Goal: Subscribe to service/newsletter

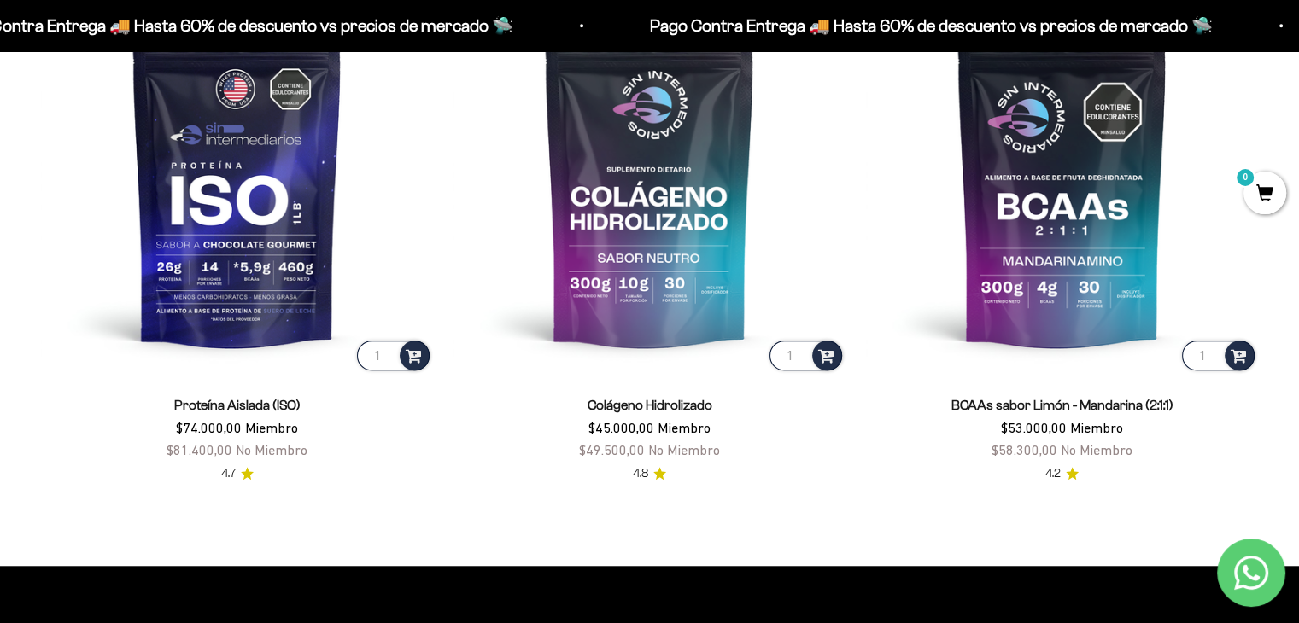
scroll to position [1367, 0]
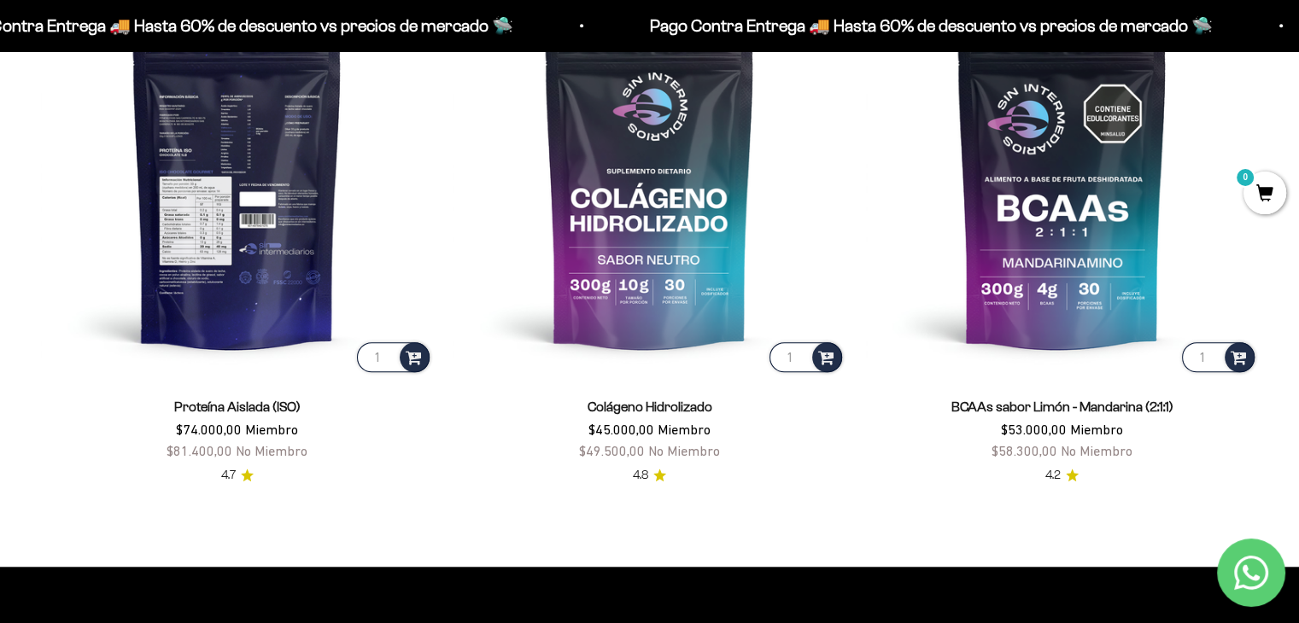
click at [290, 174] on img at bounding box center [237, 180] width 392 height 392
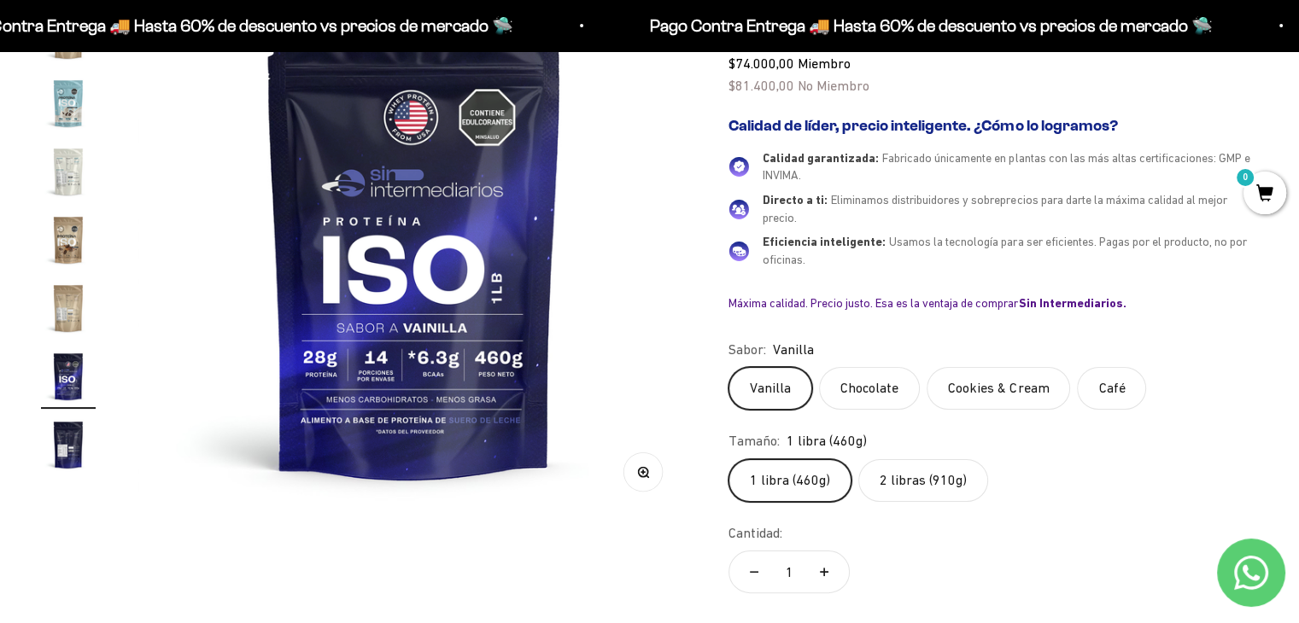
click at [833, 387] on label "Chocolate" at bounding box center [869, 388] width 101 height 43
click at [729, 367] on input "Chocolate" at bounding box center [728, 366] width 1 height 1
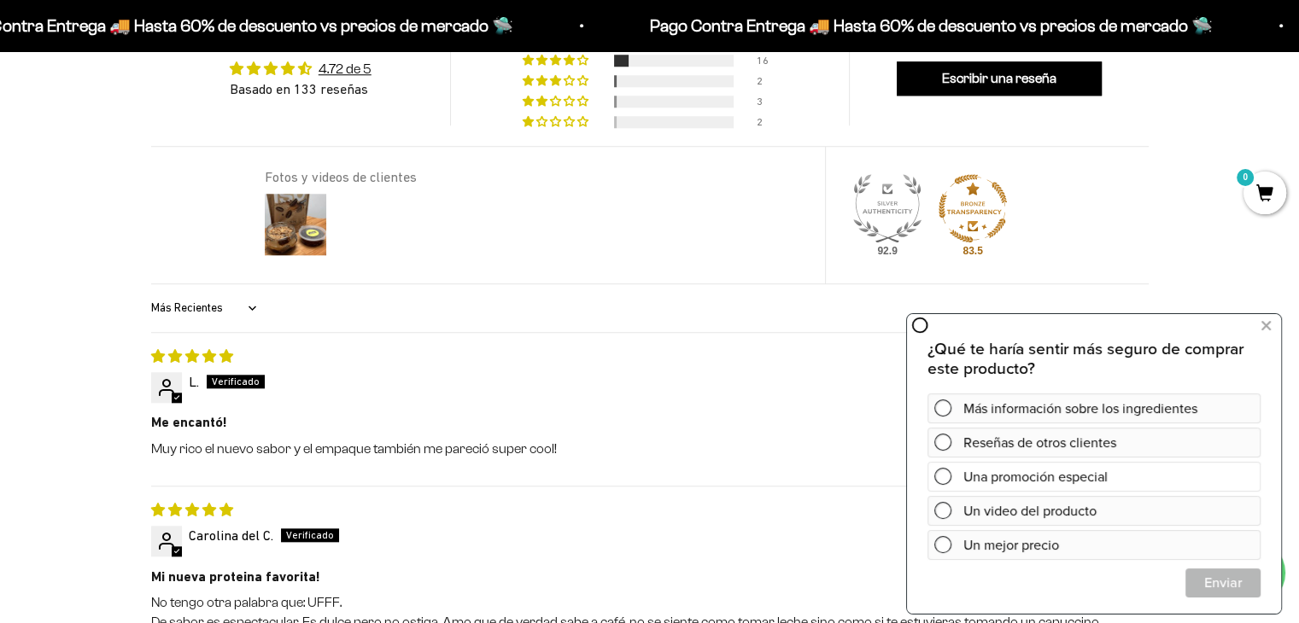
scroll to position [1620, 0]
click at [474, 504] on div "08/29/2025" at bounding box center [650, 509] width 998 height 19
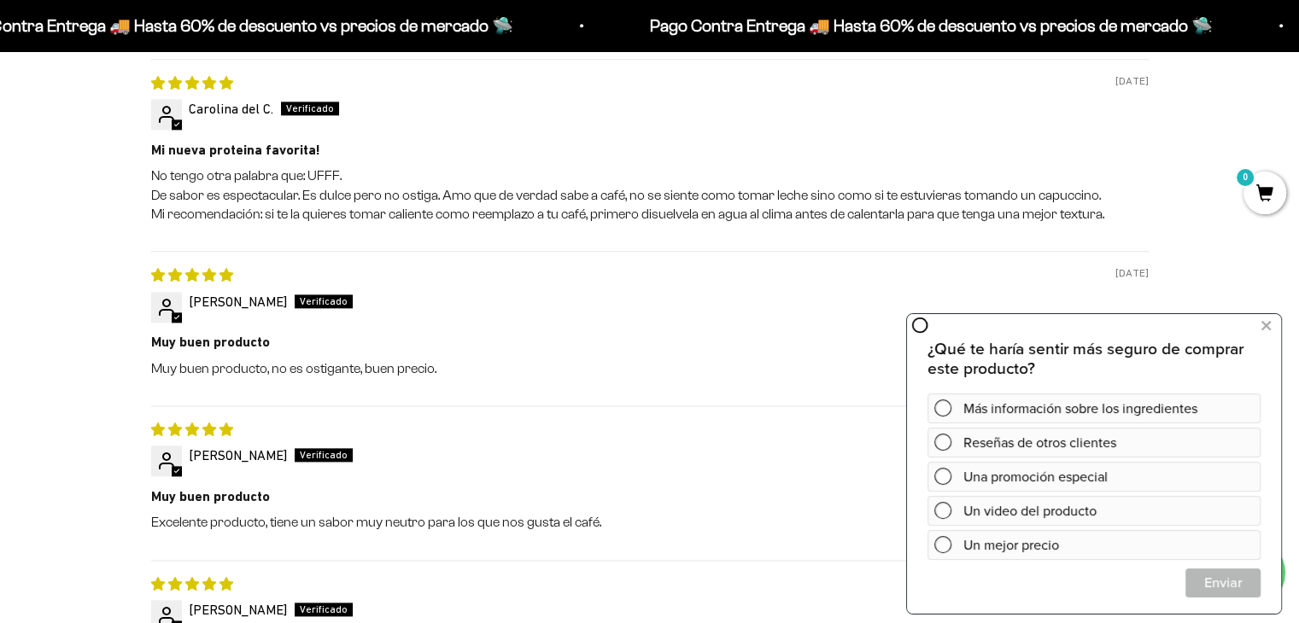
scroll to position [2047, 0]
click at [1270, 325] on icon at bounding box center [1265, 326] width 9 height 22
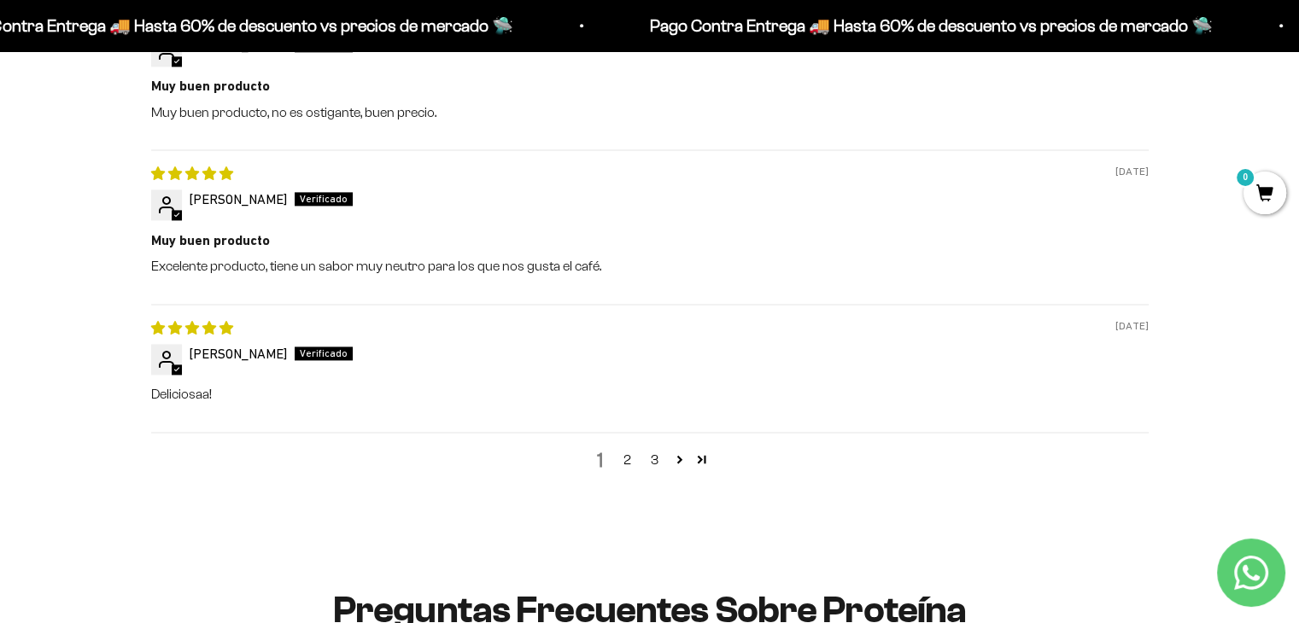
scroll to position [2303, 0]
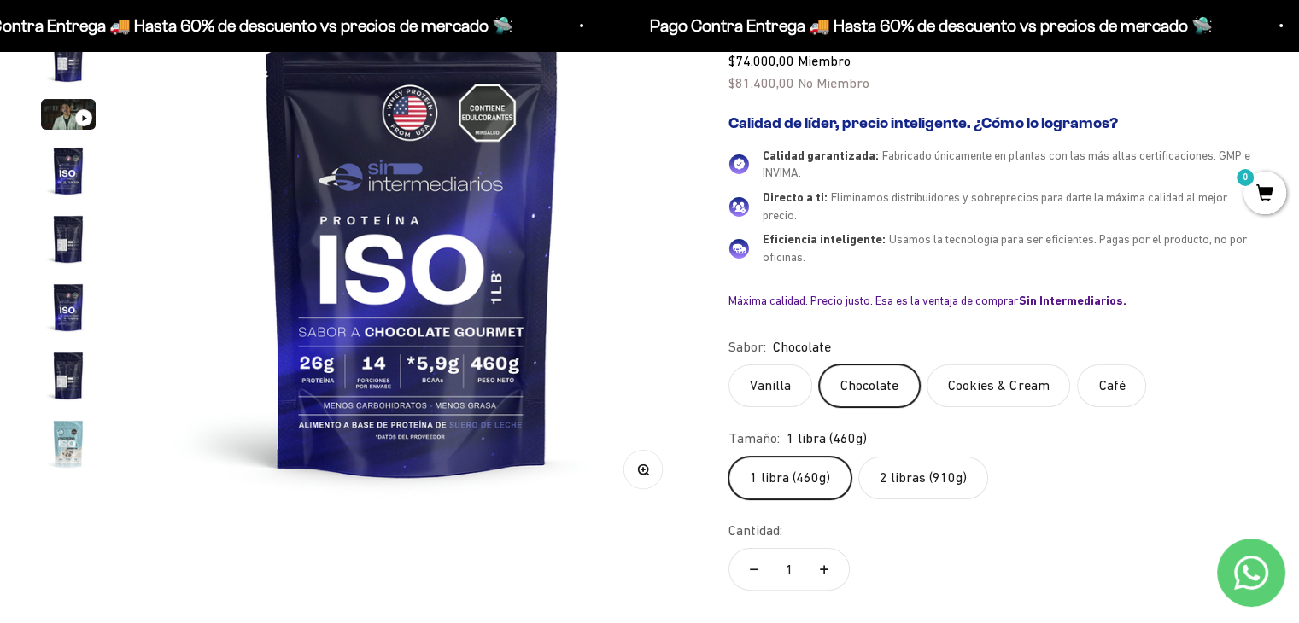
click at [1250, 202] on span "0" at bounding box center [1265, 193] width 43 height 43
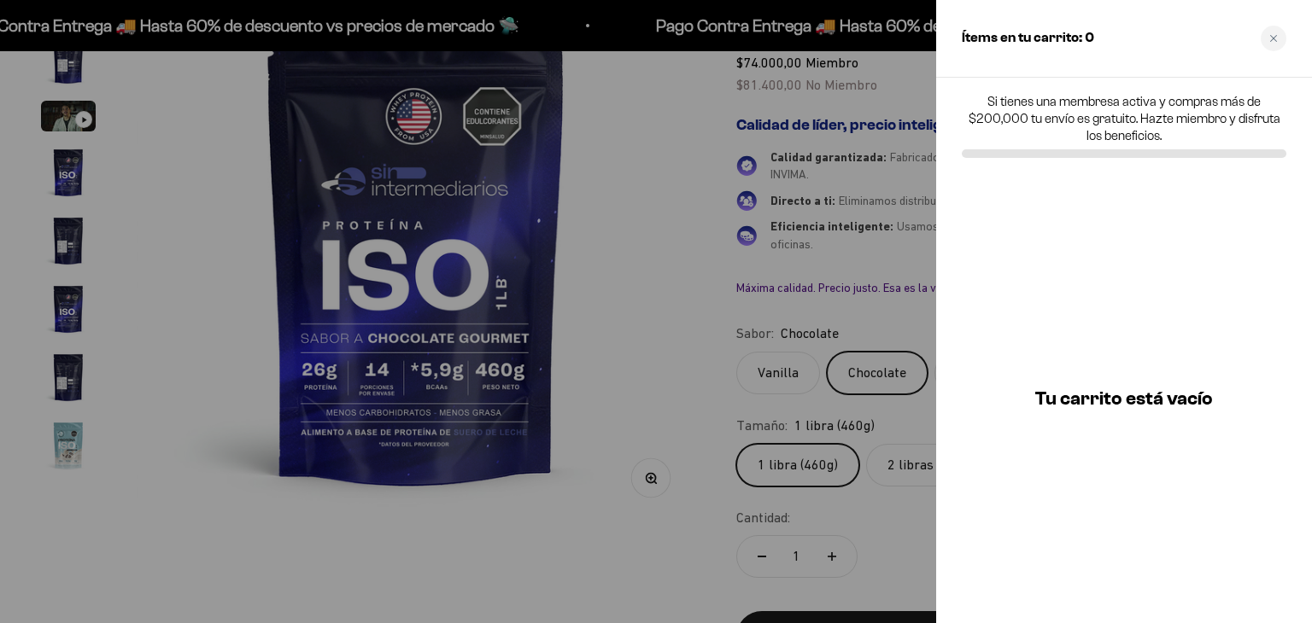
click at [591, 295] on div at bounding box center [656, 311] width 1312 height 623
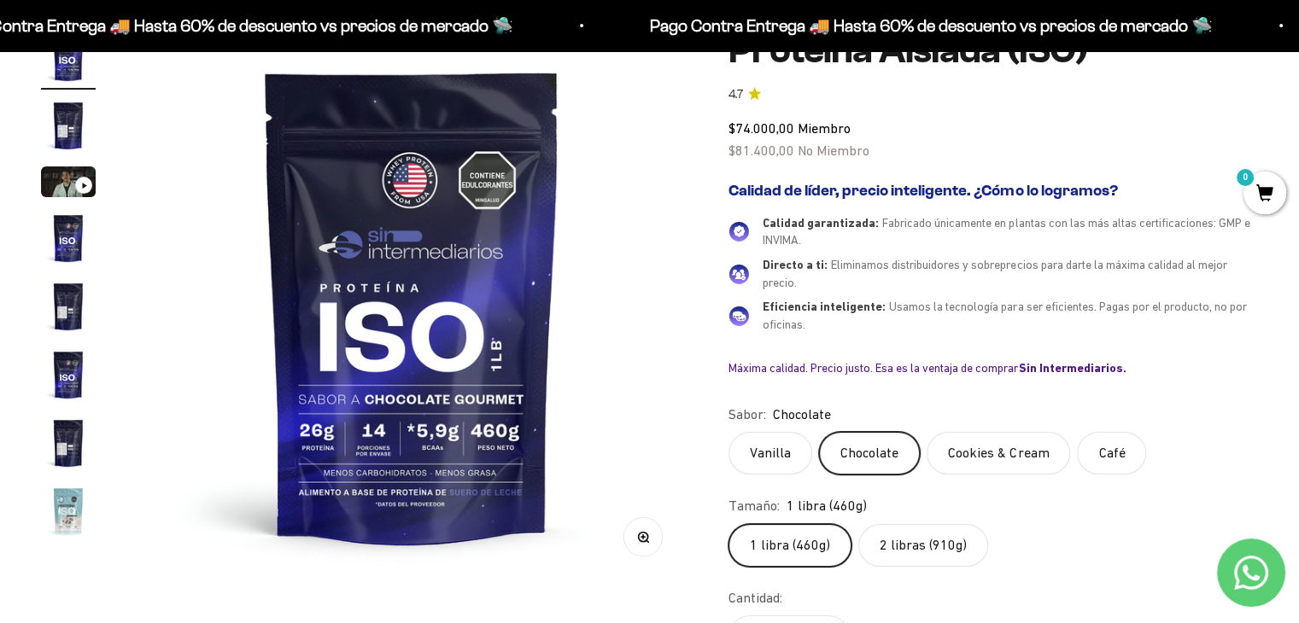
scroll to position [0, 0]
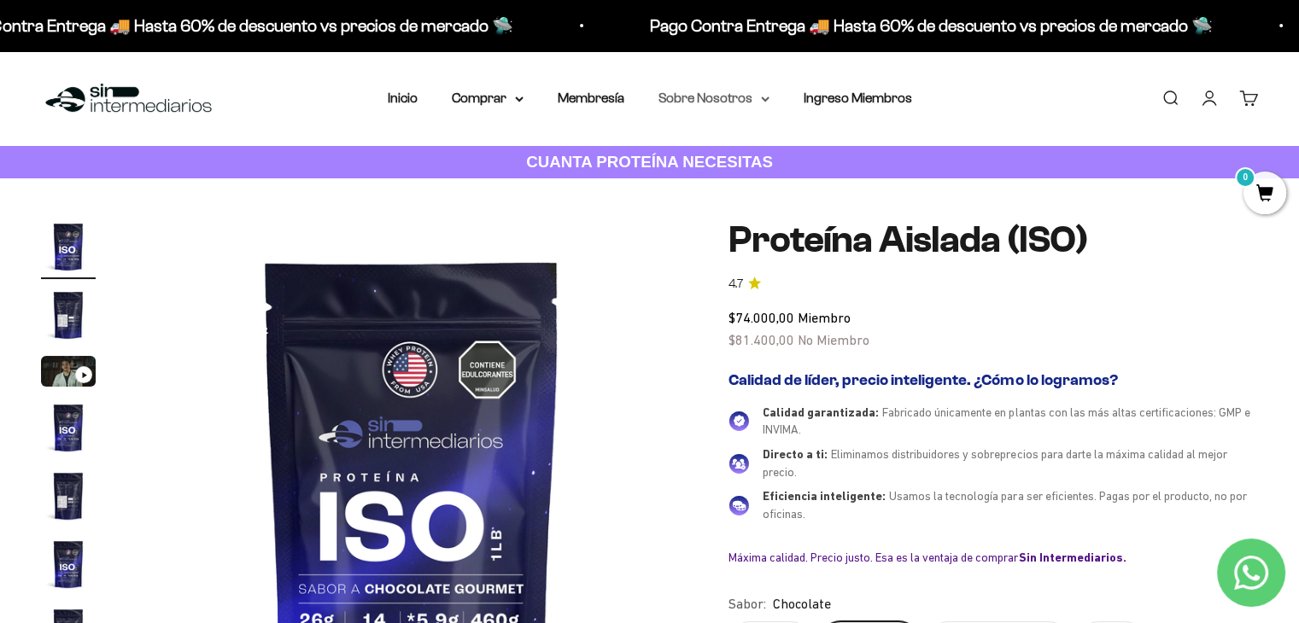
click at [746, 99] on summary "Sobre Nosotros" at bounding box center [713, 98] width 111 height 22
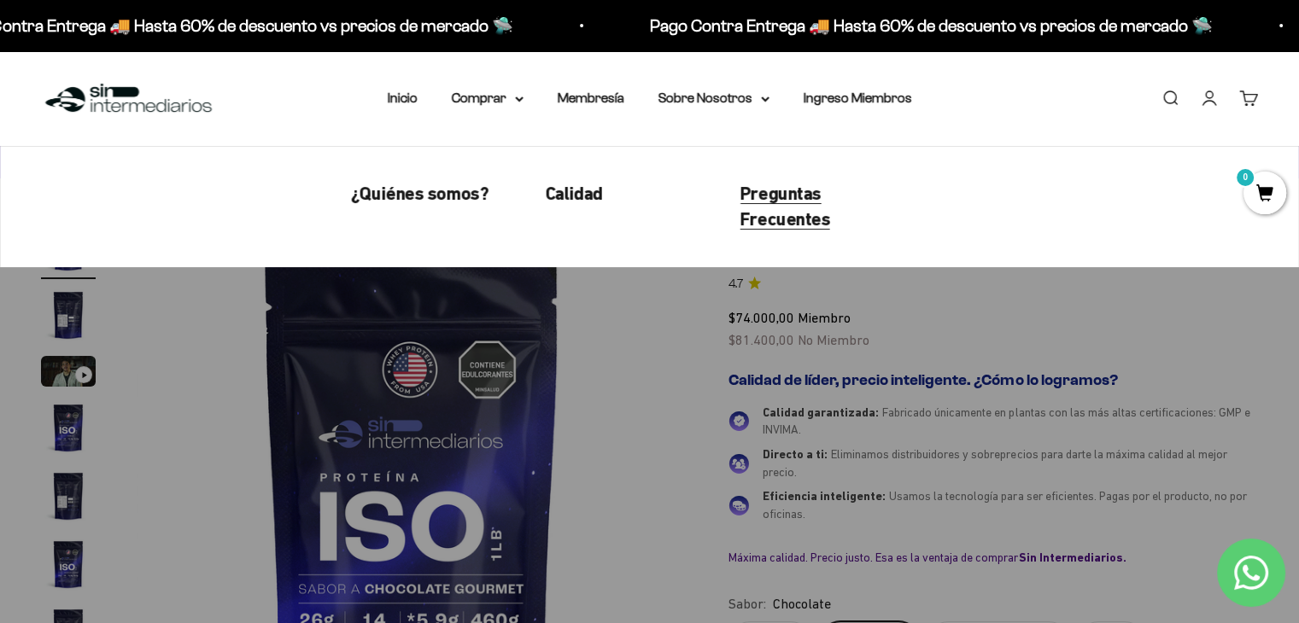
click at [776, 195] on span "Preguntas Frecuentes" at bounding box center [785, 207] width 91 height 48
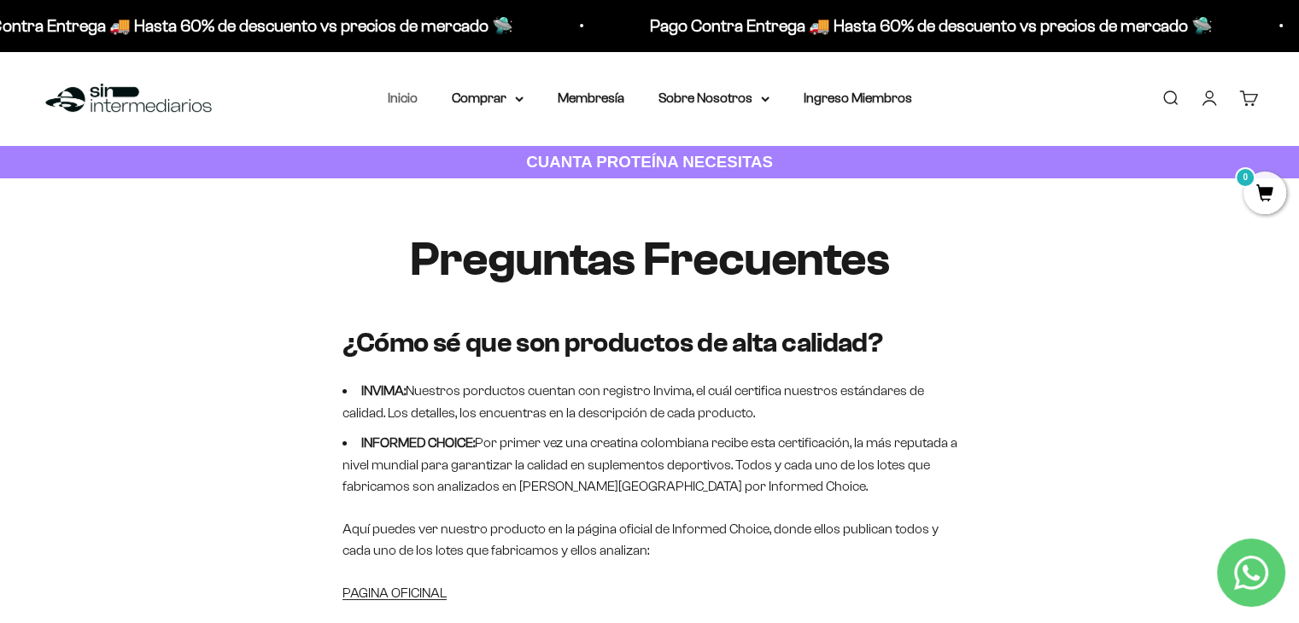
click at [410, 97] on link "Inicio" at bounding box center [403, 98] width 30 height 15
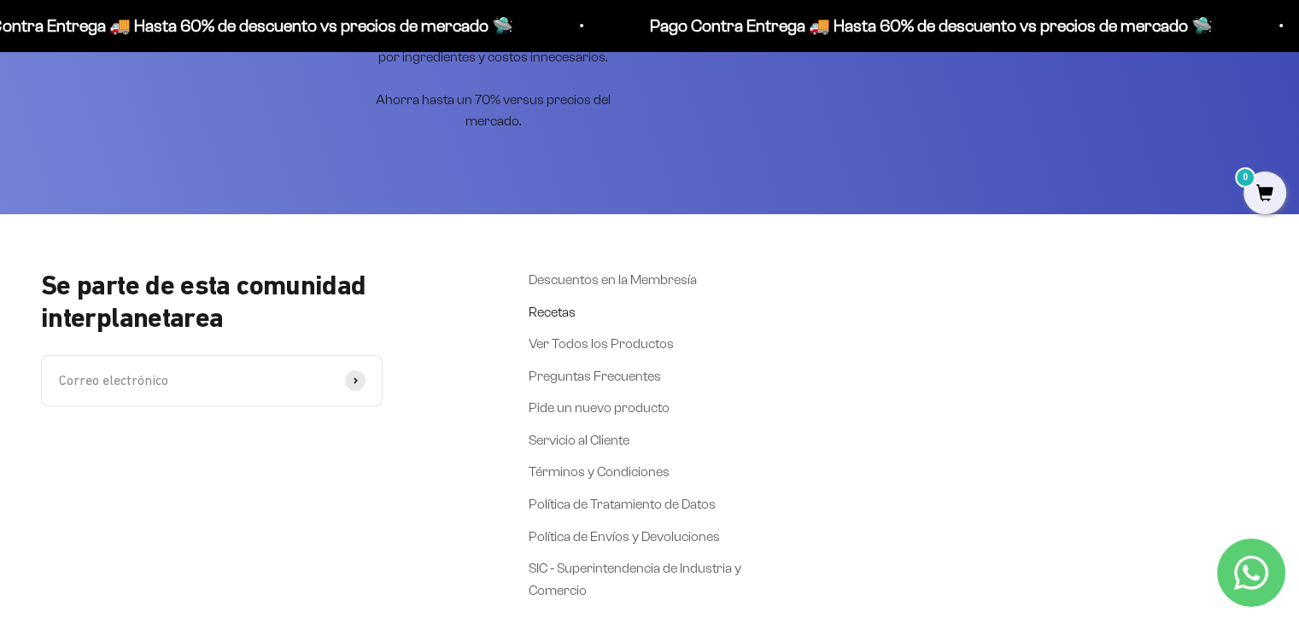
scroll to position [6901, 0]
click at [564, 315] on link "Recetas" at bounding box center [552, 312] width 47 height 22
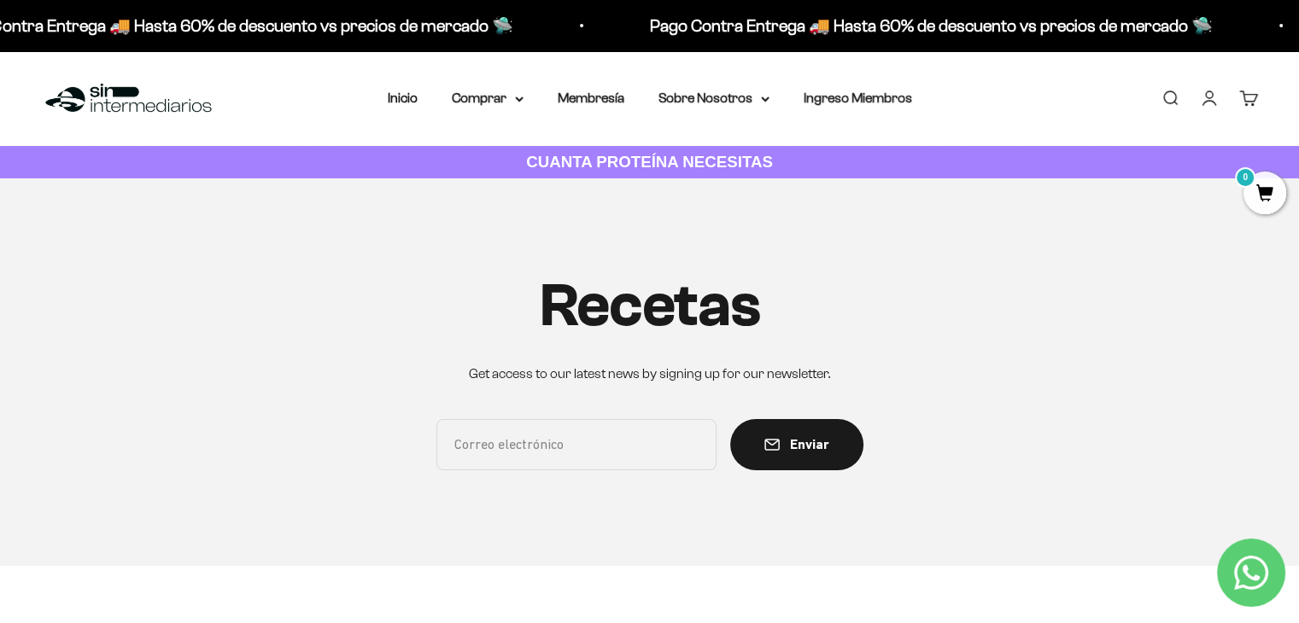
click at [630, 437] on input "Correo electrónico" at bounding box center [576, 444] width 280 height 51
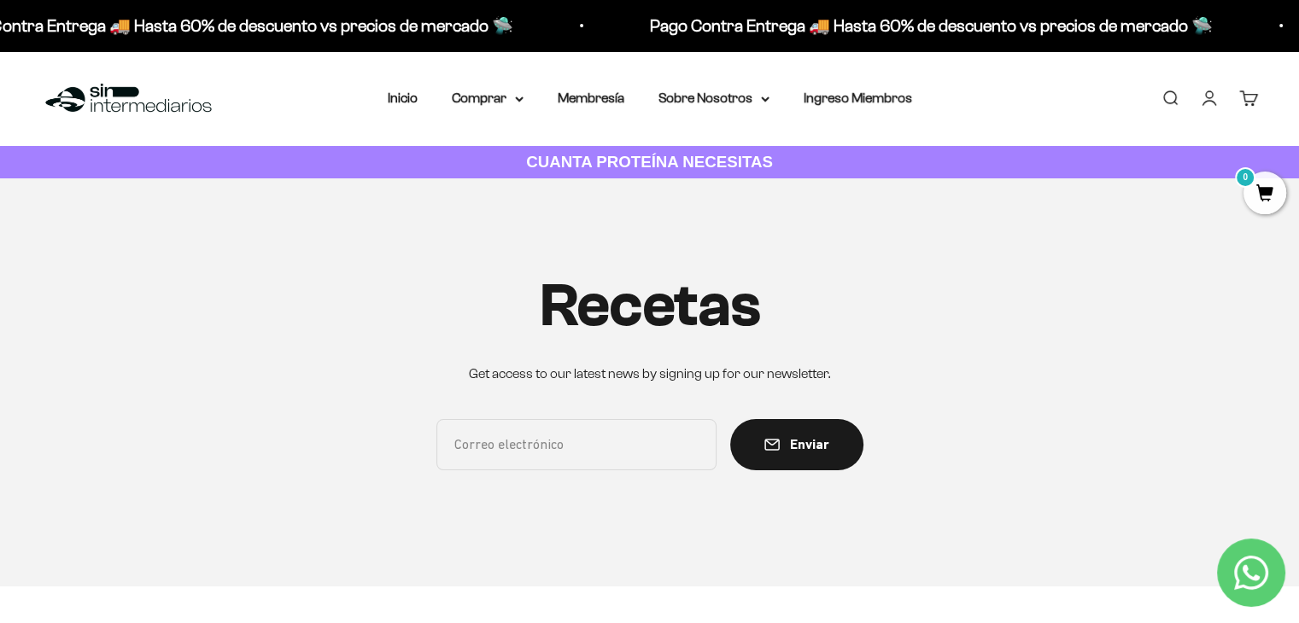
type input "[EMAIL_ADDRESS][DOMAIN_NAME]"
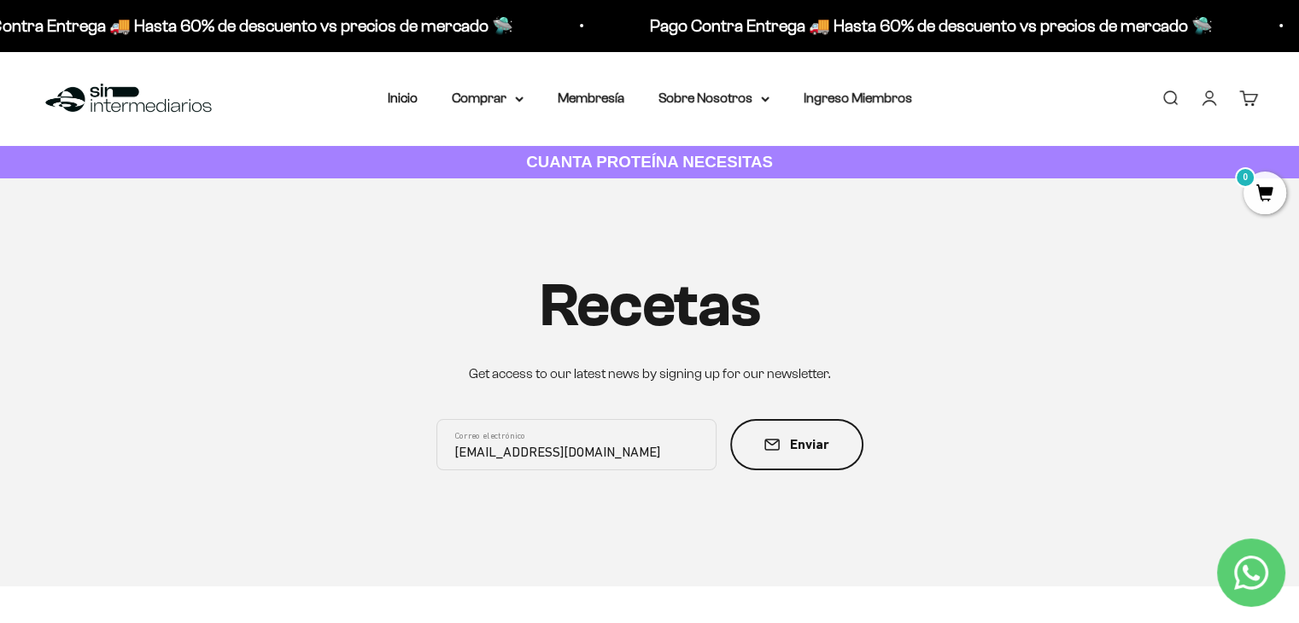
click at [758, 464] on button "Enviar" at bounding box center [796, 444] width 133 height 51
click at [753, 98] on summary "Sobre Nosotros" at bounding box center [713, 98] width 111 height 22
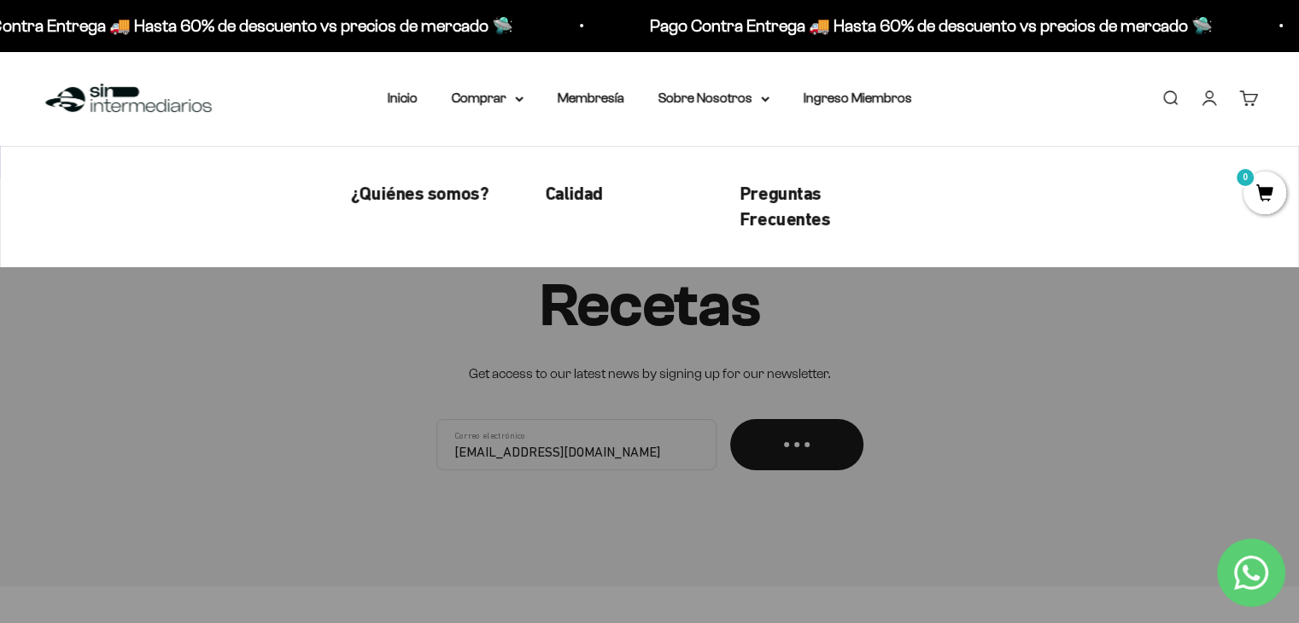
click at [613, 107] on li "Membresía" at bounding box center [591, 98] width 67 height 22
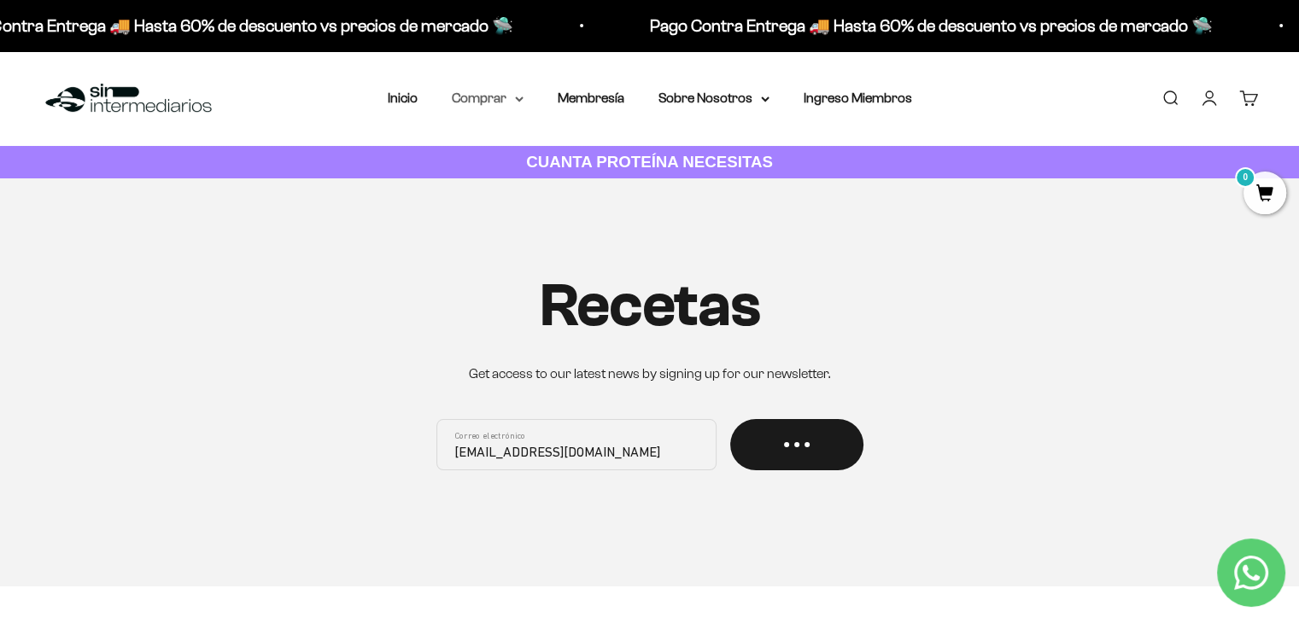
click at [516, 99] on icon at bounding box center [519, 100] width 9 height 6
